Goal: Transaction & Acquisition: Purchase product/service

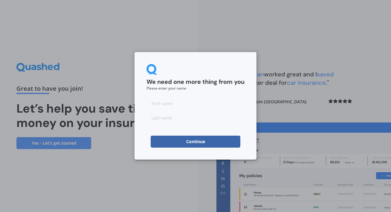
click at [195, 142] on button "Continue" at bounding box center [196, 142] width 90 height 12
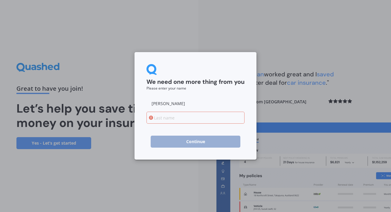
type input "[PERSON_NAME]"
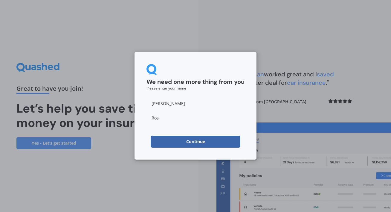
type input "[PERSON_NAME]"
click at [191, 139] on button "Continue" at bounding box center [196, 142] width 90 height 12
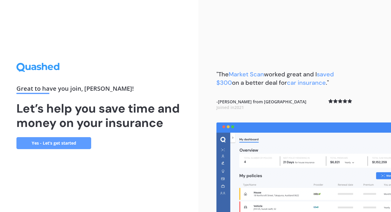
click at [66, 142] on link "Yes - Let’s get started" at bounding box center [53, 143] width 75 height 12
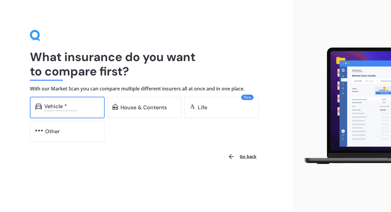
click at [85, 110] on div "Excludes commercial vehicles" at bounding box center [71, 110] width 55 height 2
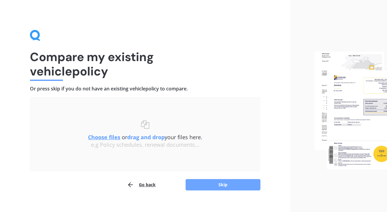
click at [221, 183] on button "Skip" at bounding box center [223, 184] width 75 height 11
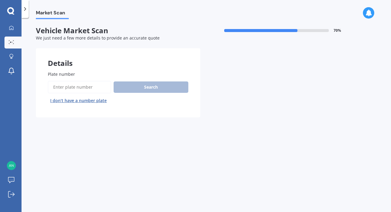
click at [75, 87] on input "Plate number" at bounding box center [79, 87] width 63 height 13
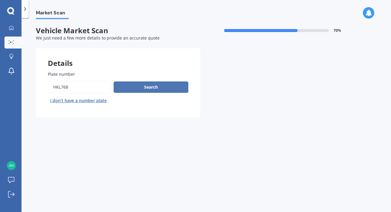
type input "HKL768"
click at [154, 86] on button "Search" at bounding box center [151, 86] width 75 height 11
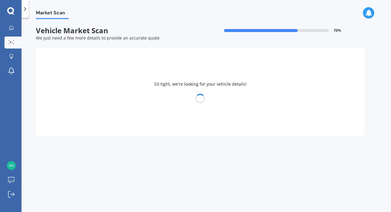
select select "KIA"
select select "PICANTO"
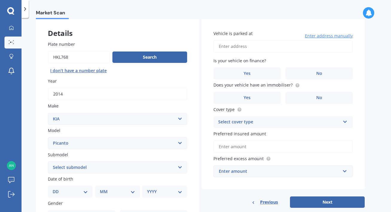
scroll to position [60, 0]
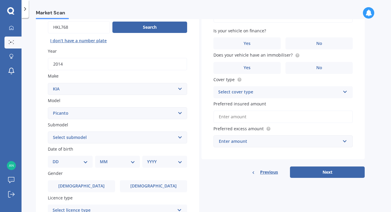
click at [180, 137] on select "Select submodel EX Auto GT Line LX Auto LX ISG LX manual X Line" at bounding box center [117, 137] width 139 height 12
click at [85, 162] on select "DD 01 02 03 04 05 06 07 08 09 10 11 12 13 14 15 16 17 18 19 20 21 22 23 24 25 2…" at bounding box center [70, 161] width 35 height 7
select select "31"
click at [57, 158] on select "DD 01 02 03 04 05 06 07 08 09 10 11 12 13 14 15 16 17 18 19 20 21 22 23 24 25 2…" at bounding box center [70, 161] width 35 height 7
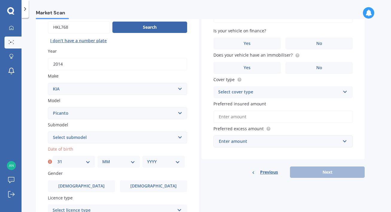
click at [132, 161] on select "MM 01 02 03 04 05 06 07 08 09 10 11 12" at bounding box center [118, 161] width 33 height 7
select select "07"
click at [102, 158] on select "MM 01 02 03 04 05 06 07 08 09 10 11 12" at bounding box center [118, 161] width 33 height 7
click at [177, 162] on select "YYYY 2025 2024 2023 2022 2021 2020 2019 2018 2017 2016 2015 2014 2013 2012 2011…" at bounding box center [163, 161] width 33 height 7
select select "1962"
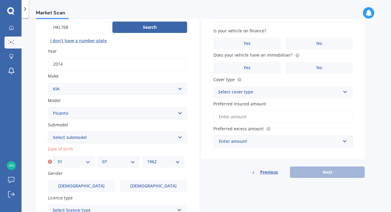
click at [147, 158] on select "YYYY 2025 2024 2023 2022 2021 2020 2019 2018 2017 2016 2015 2014 2013 2012 2011…" at bounding box center [163, 161] width 33 height 7
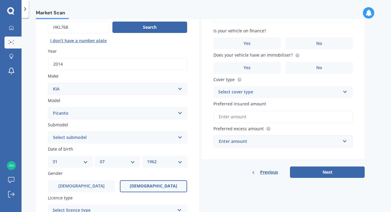
click at [152, 186] on span "Female" at bounding box center [154, 185] width 48 height 5
click at [0, 0] on input "Female" at bounding box center [0, 0] width 0 height 0
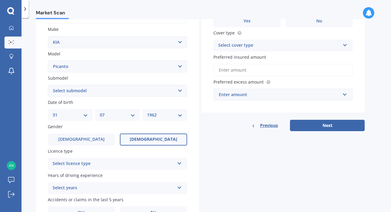
scroll to position [120, 0]
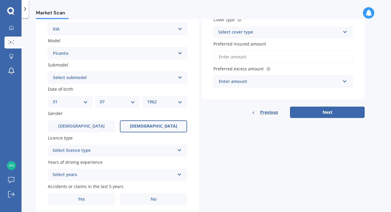
click at [180, 150] on icon at bounding box center [179, 149] width 5 height 4
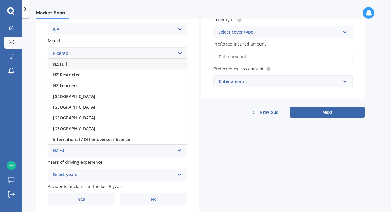
click at [83, 65] on div "NZ Full" at bounding box center [117, 64] width 139 height 11
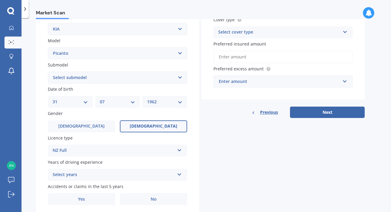
click at [180, 174] on icon at bounding box center [179, 173] width 5 height 4
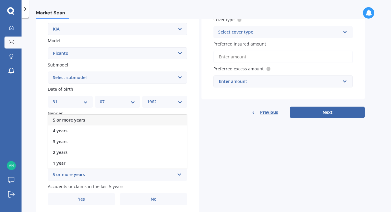
click at [146, 120] on div "5 or more years" at bounding box center [117, 120] width 139 height 11
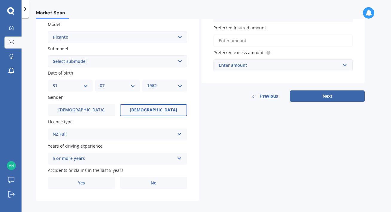
scroll to position [140, 0]
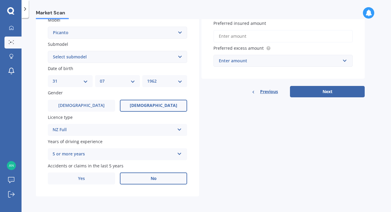
click at [150, 179] on label "No" at bounding box center [153, 178] width 67 height 12
click at [0, 0] on input "No" at bounding box center [0, 0] width 0 height 0
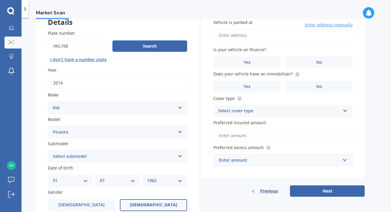
scroll to position [21, 0]
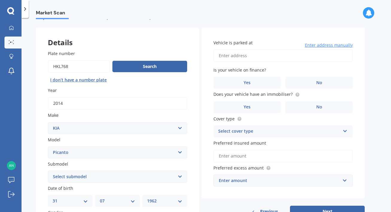
click at [235, 54] on input "Vehicle is parked at" at bounding box center [283, 55] width 139 height 13
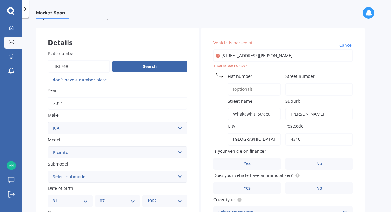
type input "Whakawhiti Street, Marfell, New Plymouth 4310"
click at [305, 88] on input "Street number" at bounding box center [319, 89] width 67 height 13
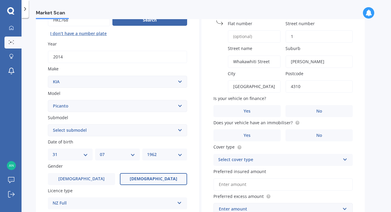
scroll to position [80, 0]
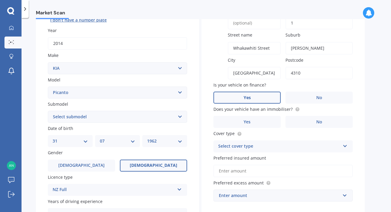
type input "1"
click at [263, 98] on label "Yes" at bounding box center [247, 98] width 67 height 12
click at [0, 0] on input "Yes" at bounding box center [0, 0] width 0 height 0
click at [269, 123] on label "Yes" at bounding box center [247, 122] width 67 height 12
click at [0, 0] on input "Yes" at bounding box center [0, 0] width 0 height 0
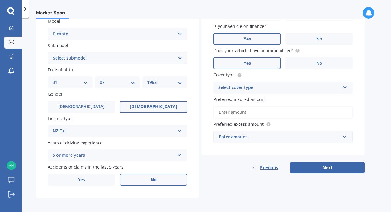
scroll to position [140, 0]
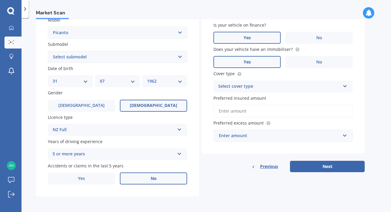
click at [346, 85] on icon at bounding box center [345, 85] width 5 height 4
click at [308, 95] on div "Comprehensive" at bounding box center [283, 98] width 139 height 11
click at [260, 109] on input "Preferred insured amount" at bounding box center [283, 111] width 139 height 13
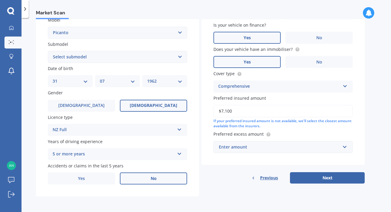
type input "$7,100"
click at [223, 144] on div "Enter amount" at bounding box center [279, 147] width 121 height 7
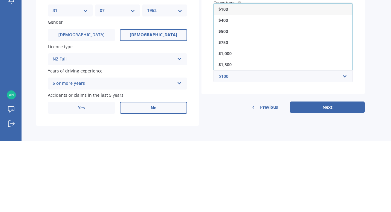
drag, startPoint x: 224, startPoint y: 88, endPoint x: 224, endPoint y: 18, distance: 70.6
click at [224, 18] on div "Market Scan Market Scan Vehicle Market Scan 70 % We just need a few more detail…" at bounding box center [207, 106] width 370 height 212
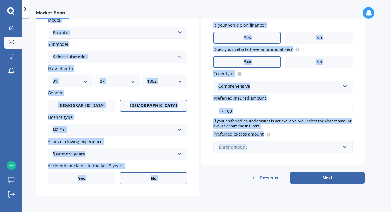
click at [347, 147] on input "text" at bounding box center [281, 146] width 134 height 11
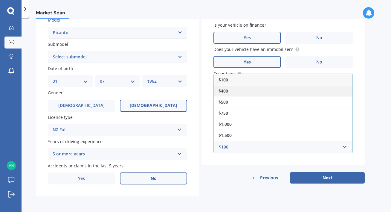
click at [276, 90] on div "$400" at bounding box center [283, 90] width 139 height 11
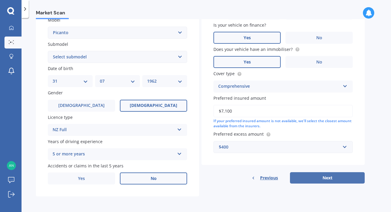
click at [328, 176] on button "Next" at bounding box center [327, 177] width 75 height 11
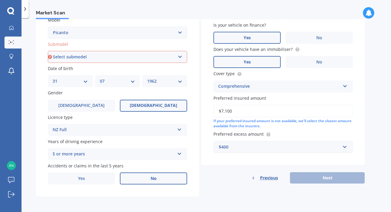
click at [180, 56] on select "Select submodel EX Auto GT Line LX Auto LX ISG LX manual X Line" at bounding box center [117, 57] width 139 height 12
select select "LX AUTO"
click at [48, 51] on select "Select submodel EX Auto GT Line LX Auto LX ISG LX manual X Line" at bounding box center [117, 57] width 139 height 12
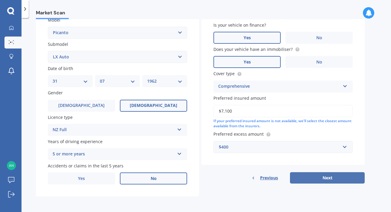
click at [318, 176] on button "Next" at bounding box center [327, 177] width 75 height 11
select select "31"
select select "07"
select select "1962"
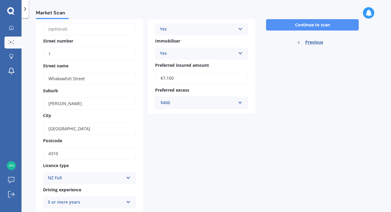
scroll to position [0, 0]
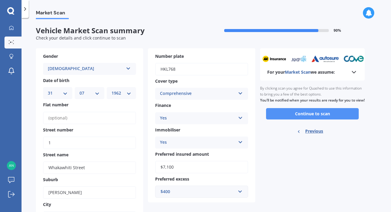
click at [317, 118] on button "Continue to scan" at bounding box center [312, 113] width 93 height 11
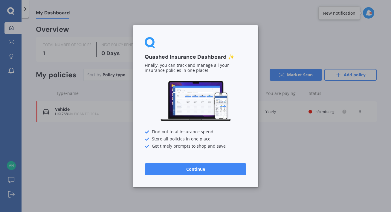
click at [196, 166] on button "Continue" at bounding box center [196, 169] width 102 height 12
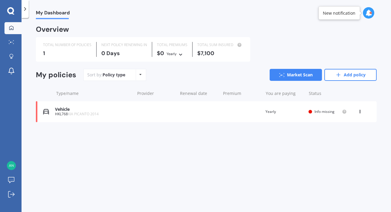
click at [324, 112] on span "Info missing" at bounding box center [325, 111] width 20 height 5
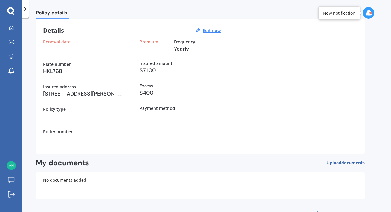
scroll to position [40, 0]
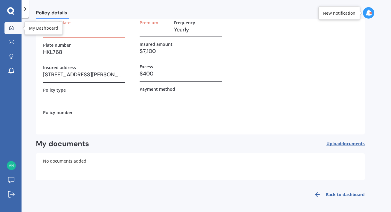
click at [13, 27] on icon at bounding box center [11, 27] width 4 height 4
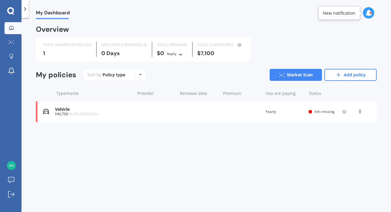
click at [360, 112] on icon at bounding box center [360, 111] width 4 height 4
click at [328, 135] on icon at bounding box center [328, 134] width 7 height 7
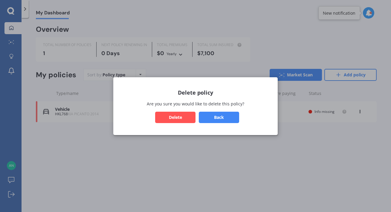
click at [175, 117] on button "Delete" at bounding box center [175, 116] width 40 height 11
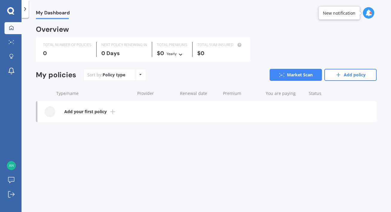
click at [140, 74] on icon at bounding box center [140, 75] width 2 height 4
click at [174, 129] on div "Overview TOTAL NUMBER OF POLICIES 0 NEXT POLICY RENEWING IN 0 Days TOTAL PREMIU…" at bounding box center [206, 80] width 341 height 108
click at [102, 112] on b "Add your first policy" at bounding box center [85, 112] width 42 height 6
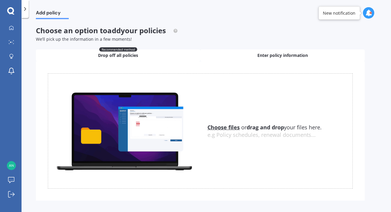
click at [288, 56] on span "Enter policy information" at bounding box center [283, 55] width 51 height 6
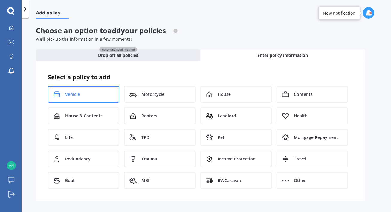
click at [98, 93] on div "Vehicle" at bounding box center [84, 94] width 72 height 17
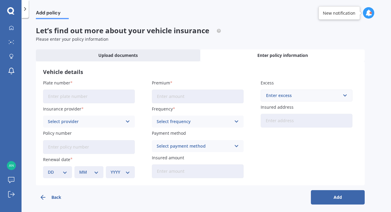
click at [71, 95] on input "Plate number" at bounding box center [89, 96] width 92 height 14
type input "HKL768"
click at [127, 121] on icon at bounding box center [127, 121] width 5 height 7
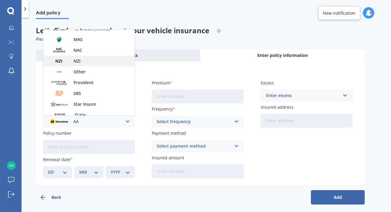
scroll to position [180, 0]
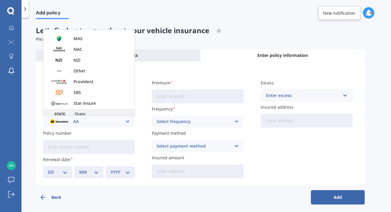
click at [88, 113] on div "State" at bounding box center [88, 114] width 91 height 11
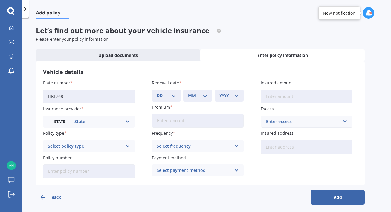
click at [127, 146] on icon at bounding box center [127, 146] width 5 height 7
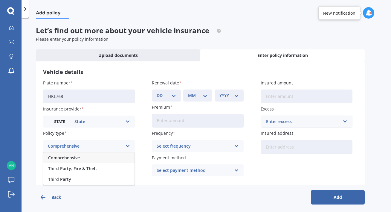
click at [120, 155] on div "Comprehensive" at bounding box center [88, 157] width 91 height 11
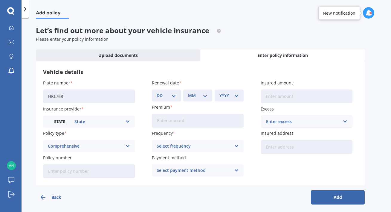
click at [66, 173] on input "Policy number" at bounding box center [89, 171] width 92 height 14
type input "MOT789896337"
click at [174, 96] on select "DD 01 02 03 04 05 06 07 08 09 10 11 12 13 14 15 16 17 18 19 20 21 22 23 24 25 2…" at bounding box center [166, 95] width 19 height 7
select select "10"
click at [157, 92] on select "DD 01 02 03 04 05 06 07 08 09 10 11 12 13 14 15 16 17 18 19 20 21 22 23 24 25 2…" at bounding box center [166, 95] width 19 height 7
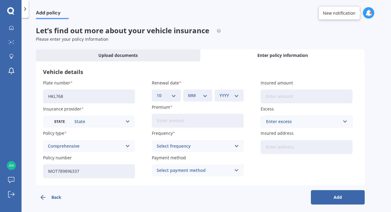
click at [205, 95] on select "MM 01 02 03 04 05 06 07 08 09 10 11 12" at bounding box center [197, 95] width 19 height 7
select select "10"
click at [188, 92] on select "MM 01 02 03 04 05 06 07 08 09 10 11 12" at bounding box center [197, 95] width 19 height 7
click at [236, 96] on select "YYYY 2027 2026 2025 2024 2023 2022 2021 2020 2019 2018 2017 2016 2015 2014 2013…" at bounding box center [229, 95] width 19 height 7
select select "2026"
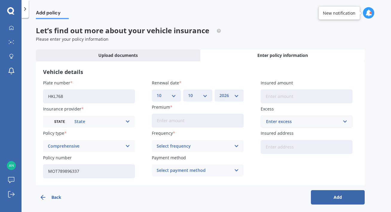
click at [220, 92] on select "YYYY 2027 2026 2025 2024 2023 2022 2021 2020 2019 2018 2017 2016 2015 2014 2013…" at bounding box center [229, 95] width 19 height 7
click at [184, 121] on input "Premium" at bounding box center [198, 121] width 92 height 14
type input "$496.79"
click at [237, 146] on icon at bounding box center [236, 146] width 5 height 7
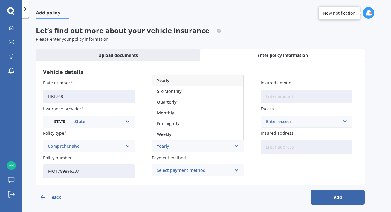
click at [224, 81] on div "Yearly" at bounding box center [197, 80] width 91 height 11
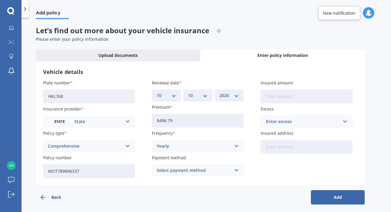
click at [237, 169] on icon at bounding box center [236, 170] width 5 height 7
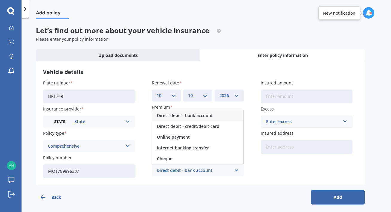
click at [205, 115] on span "Direct debit - bank account" at bounding box center [185, 115] width 56 height 4
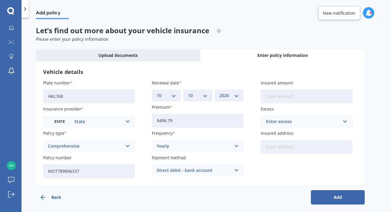
scroll to position [3, 0]
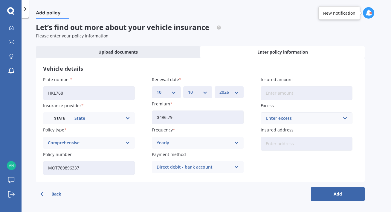
click at [291, 93] on input "Insured amount" at bounding box center [307, 93] width 92 height 14
type input "$7,150"
click at [343, 117] on input "text" at bounding box center [305, 118] width 86 height 11
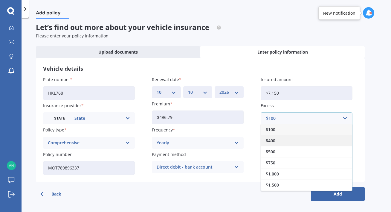
click at [276, 141] on div "$400" at bounding box center [306, 140] width 91 height 11
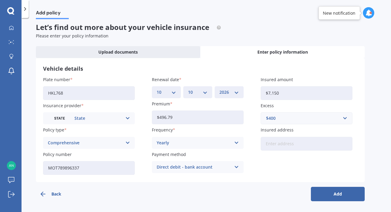
click at [276, 144] on input "Insured address" at bounding box center [307, 144] width 92 height 14
type input "3/23 Oranga Street, Marfell, New Plymouth 4310"
click at [340, 192] on button "Add" at bounding box center [338, 194] width 54 height 14
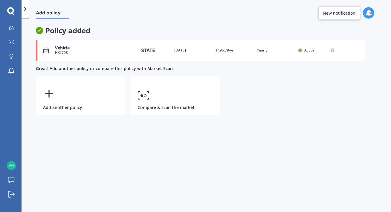
scroll to position [0, 0]
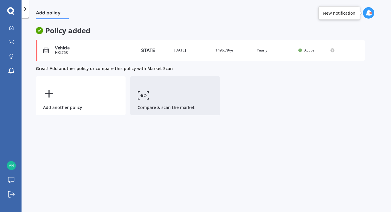
click at [179, 107] on link "Compare & scan the market" at bounding box center [175, 95] width 90 height 39
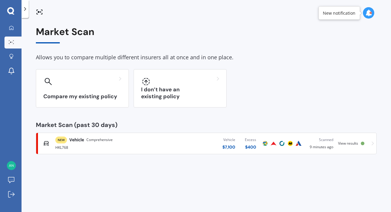
click at [347, 143] on span "View results" at bounding box center [348, 143] width 20 height 5
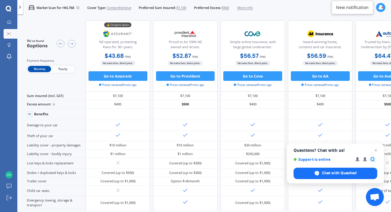
click at [63, 69] on span "Yearly" at bounding box center [62, 69] width 23 height 6
drag, startPoint x: 335, startPoint y: 27, endPoint x: 367, endPoint y: 48, distance: 38.8
click at [316, 27] on div "💰 Cheapest option NZ operated; protecting Kiwis for 30+ years. $524.11 / yr $52…" at bounding box center [287, 55] width 402 height 71
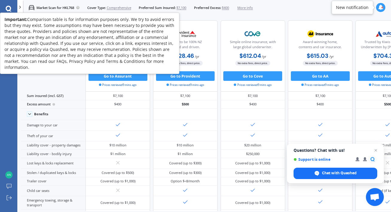
click at [79, 8] on circle at bounding box center [77, 7] width 3 height 3
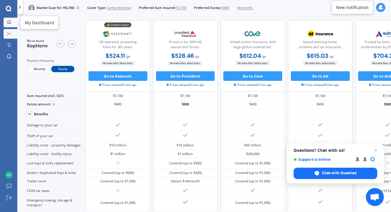
click at [9, 23] on icon at bounding box center [8, 21] width 3 height 3
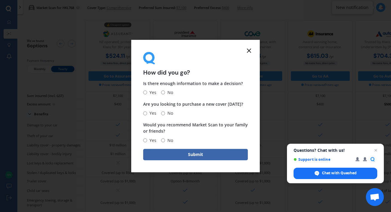
click at [145, 92] on input "Yes" at bounding box center [145, 93] width 4 height 4
radio input "true"
click at [164, 112] on input "No" at bounding box center [163, 113] width 4 height 4
radio input "true"
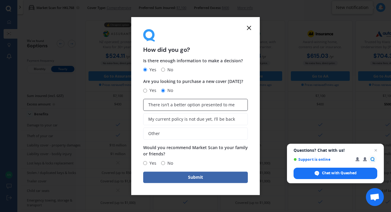
click at [207, 106] on span "There isn’t a better option presented to me" at bounding box center [191, 104] width 86 height 5
click at [0, 0] on input "There isn’t a better option presented to me" at bounding box center [0, 0] width 0 height 0
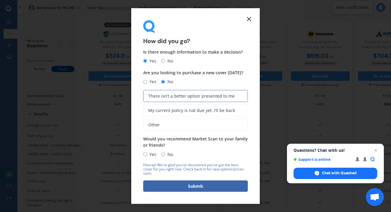
drag, startPoint x: 161, startPoint y: 153, endPoint x: 168, endPoint y: 158, distance: 8.2
click at [162, 153] on input "No" at bounding box center [163, 154] width 4 height 4
radio input "true"
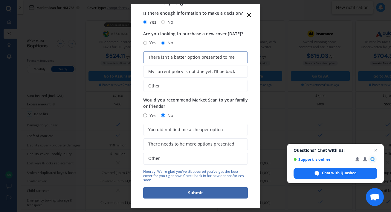
scroll to position [37, 0]
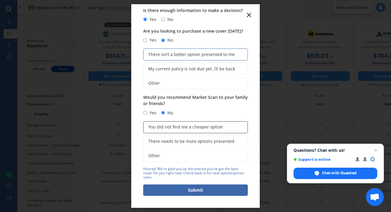
click at [201, 127] on span "You did not find me a cheaper option" at bounding box center [185, 126] width 75 height 5
click at [0, 0] on input "You did not find me a cheaper option" at bounding box center [0, 0] width 0 height 0
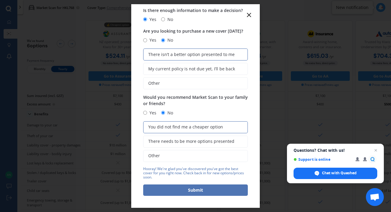
click at [195, 190] on button "Submit" at bounding box center [195, 189] width 105 height 11
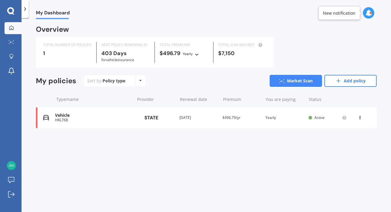
click at [63, 118] on div "HKL768" at bounding box center [93, 120] width 77 height 4
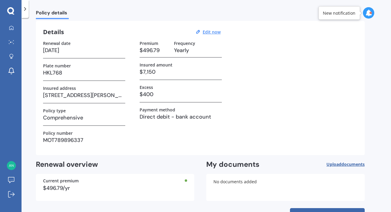
scroll to position [40, 0]
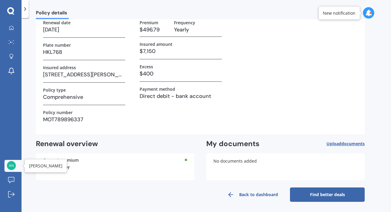
click at [10, 167] on img at bounding box center [11, 165] width 9 height 9
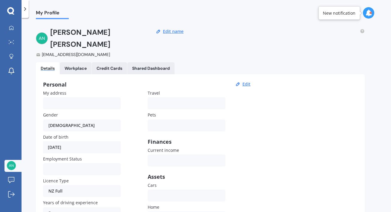
click at [368, 17] on div at bounding box center [368, 12] width 11 height 11
click at [329, 14] on div "My Profile" at bounding box center [207, 9] width 370 height 19
click at [168, 31] on button "Edit name" at bounding box center [173, 31] width 24 height 5
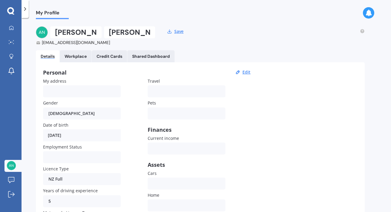
click at [145, 33] on input "Ross" at bounding box center [129, 32] width 51 height 12
type input "R"
click at [86, 31] on input "Anita" at bounding box center [75, 32] width 51 height 12
type input "A"
click at [93, 43] on div "anitaross046@gmail.com" at bounding box center [95, 42] width 119 height 6
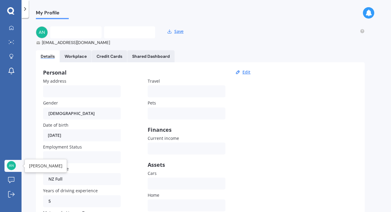
click at [13, 167] on img at bounding box center [11, 165] width 9 height 9
click at [11, 192] on icon at bounding box center [11, 194] width 7 height 7
